Goal: Book appointment/travel/reservation

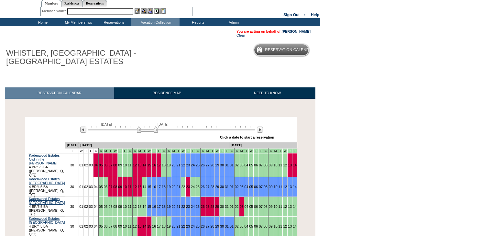
scroll to position [52, 0]
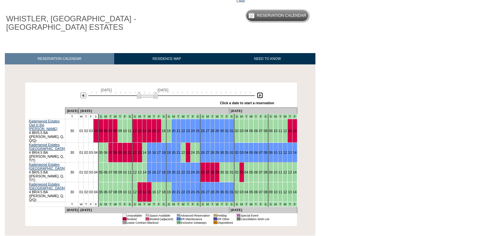
click at [260, 97] on img at bounding box center [260, 95] width 6 height 6
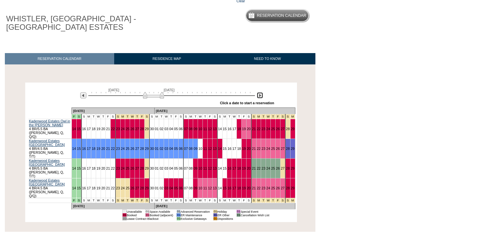
click at [260, 97] on img at bounding box center [260, 95] width 6 height 6
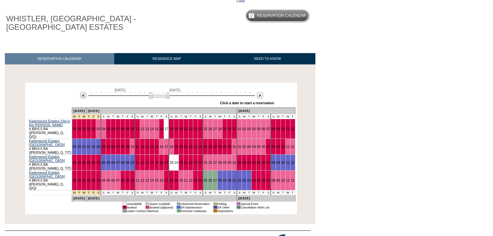
click at [264, 96] on div at bounding box center [259, 95] width 7 height 7
click at [260, 98] on img at bounding box center [260, 95] width 6 height 6
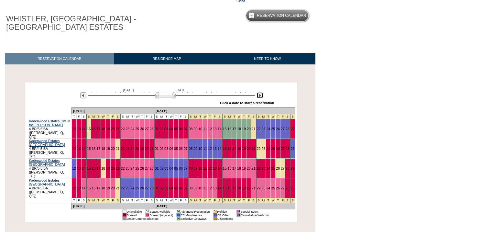
click at [260, 98] on img at bounding box center [260, 95] width 6 height 6
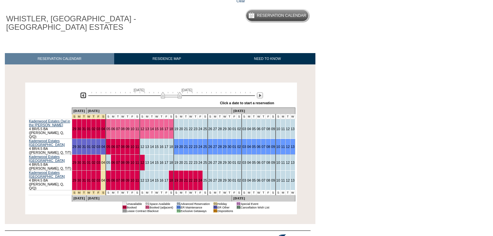
click at [83, 95] on img at bounding box center [83, 95] width 6 height 6
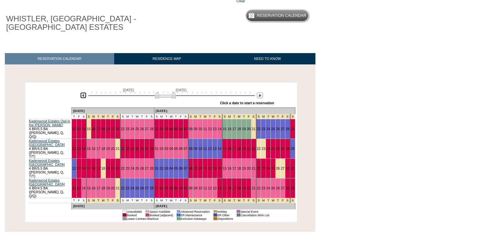
click at [83, 97] on img at bounding box center [83, 95] width 6 height 6
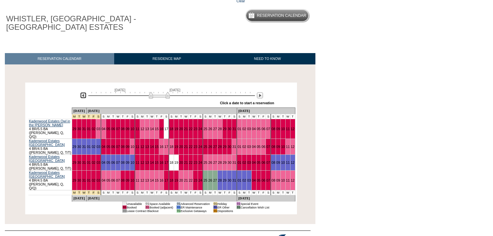
click at [83, 96] on img at bounding box center [83, 95] width 6 height 6
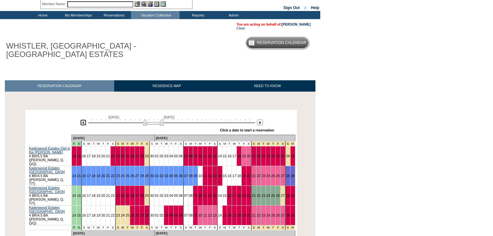
scroll to position [0, 0]
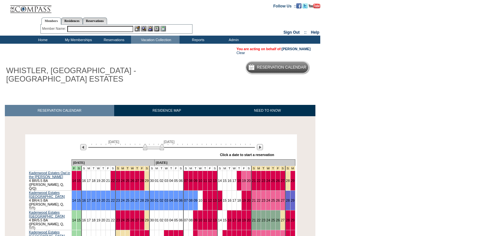
click at [92, 28] on input "text" at bounding box center [100, 29] width 66 height 6
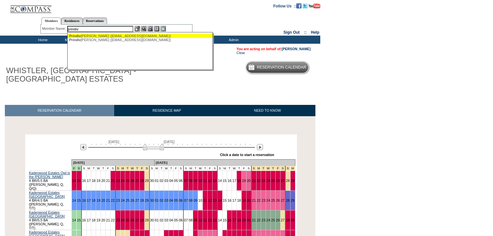
drag, startPoint x: 101, startPoint y: 37, endPoint x: 106, endPoint y: 36, distance: 4.3
click at [101, 37] on div "Prindiv [PERSON_NAME] ([EMAIL_ADDRESS][DOMAIN_NAME])" at bounding box center [140, 36] width 142 height 4
type input "[PERSON_NAME] ([EMAIL_ADDRESS][DOMAIN_NAME])"
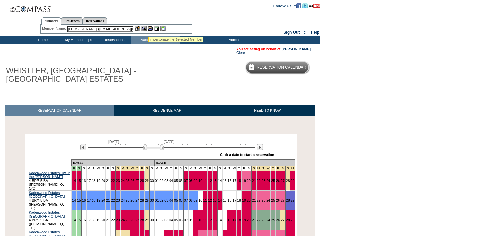
drag, startPoint x: 149, startPoint y: 28, endPoint x: 153, endPoint y: 31, distance: 5.4
click at [148, 28] on img at bounding box center [151, 29] width 6 height 6
click at [285, 49] on link "[PERSON_NAME]" at bounding box center [296, 49] width 29 height 4
